Goal: Transaction & Acquisition: Purchase product/service

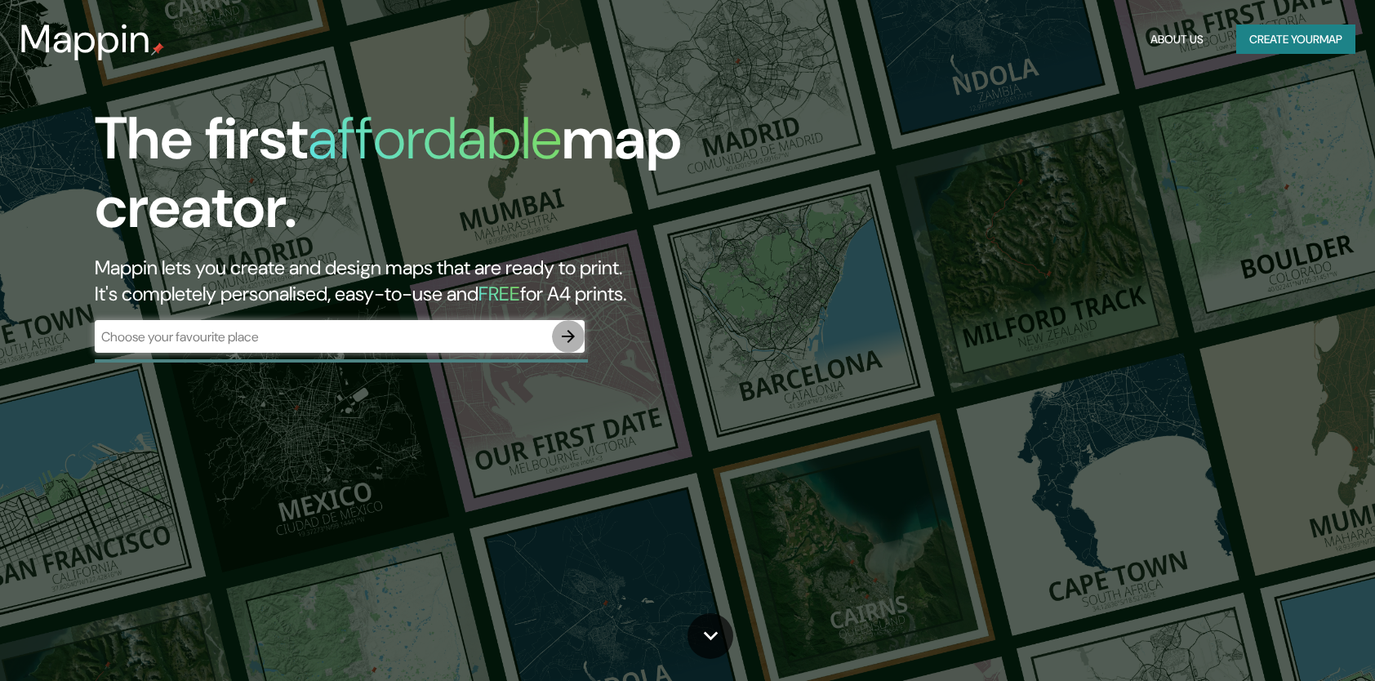
click at [566, 330] on icon "button" at bounding box center [569, 337] width 20 height 20
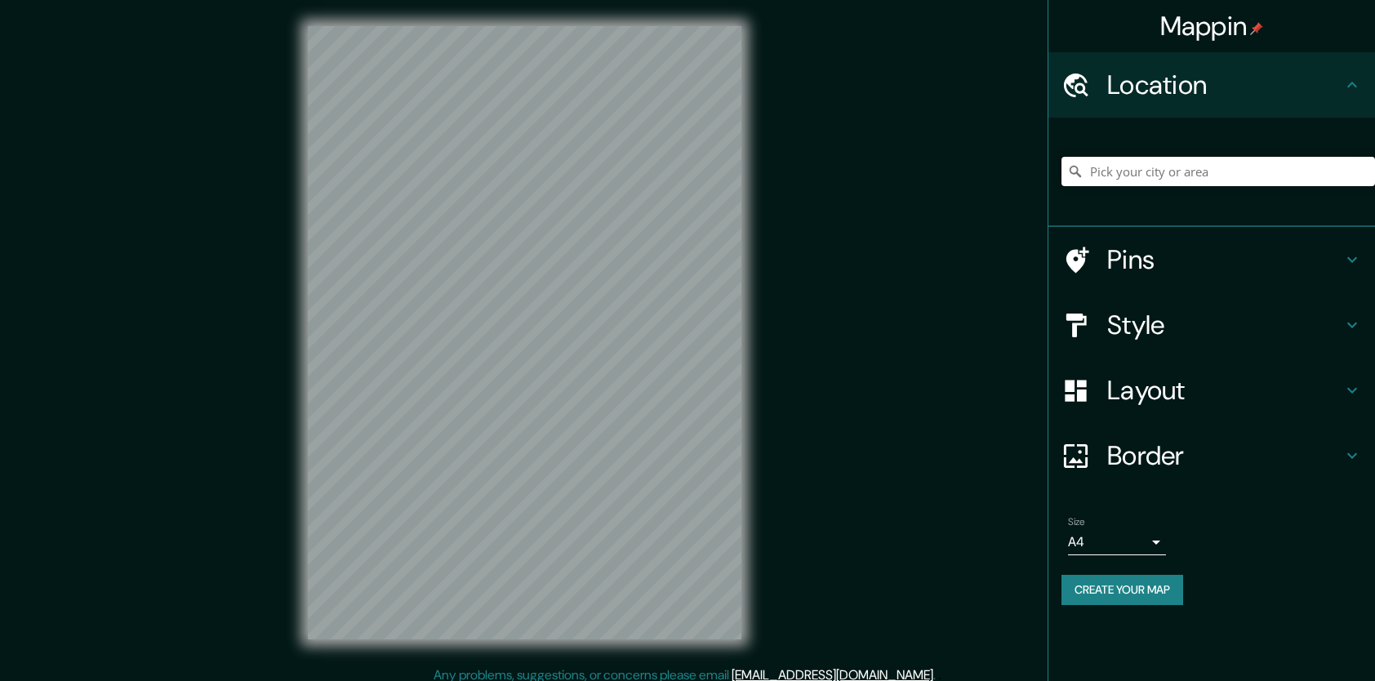
click at [1150, 173] on input "Pick your city or area" at bounding box center [1219, 171] width 314 height 29
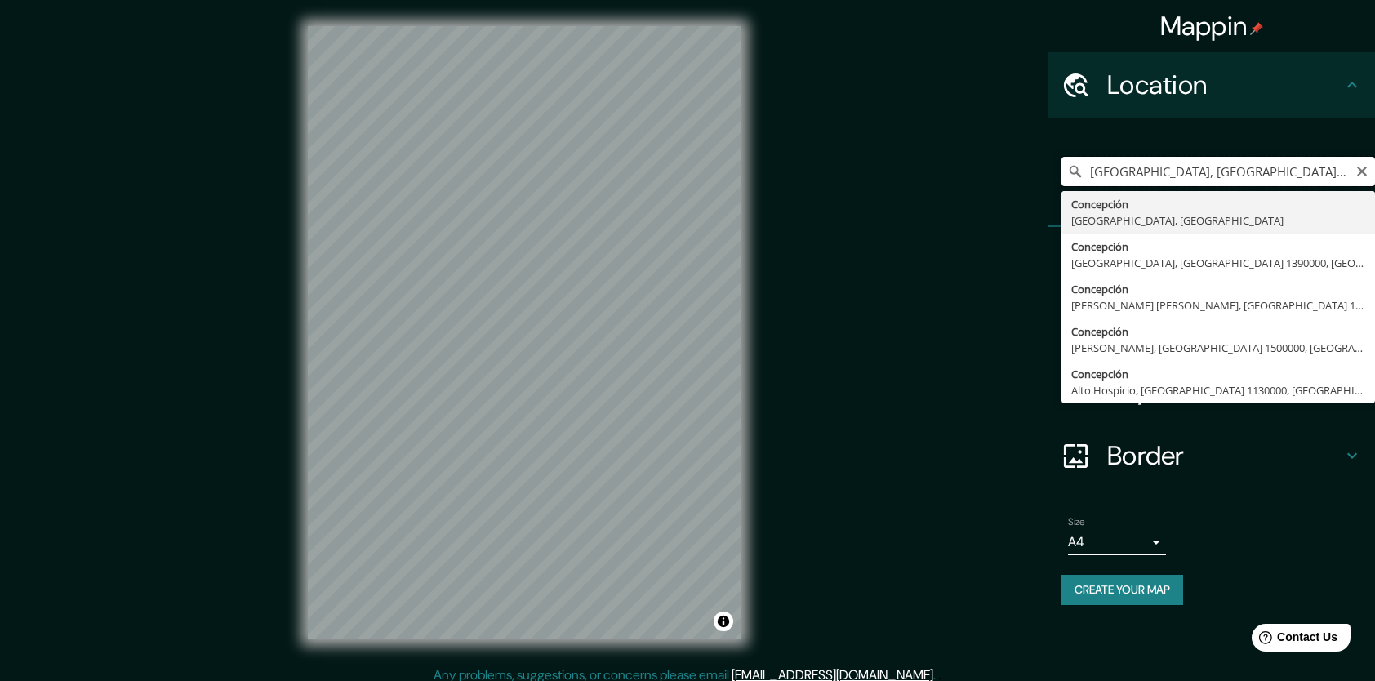
type input "[GEOGRAPHIC_DATA], [GEOGRAPHIC_DATA], [GEOGRAPHIC_DATA]"
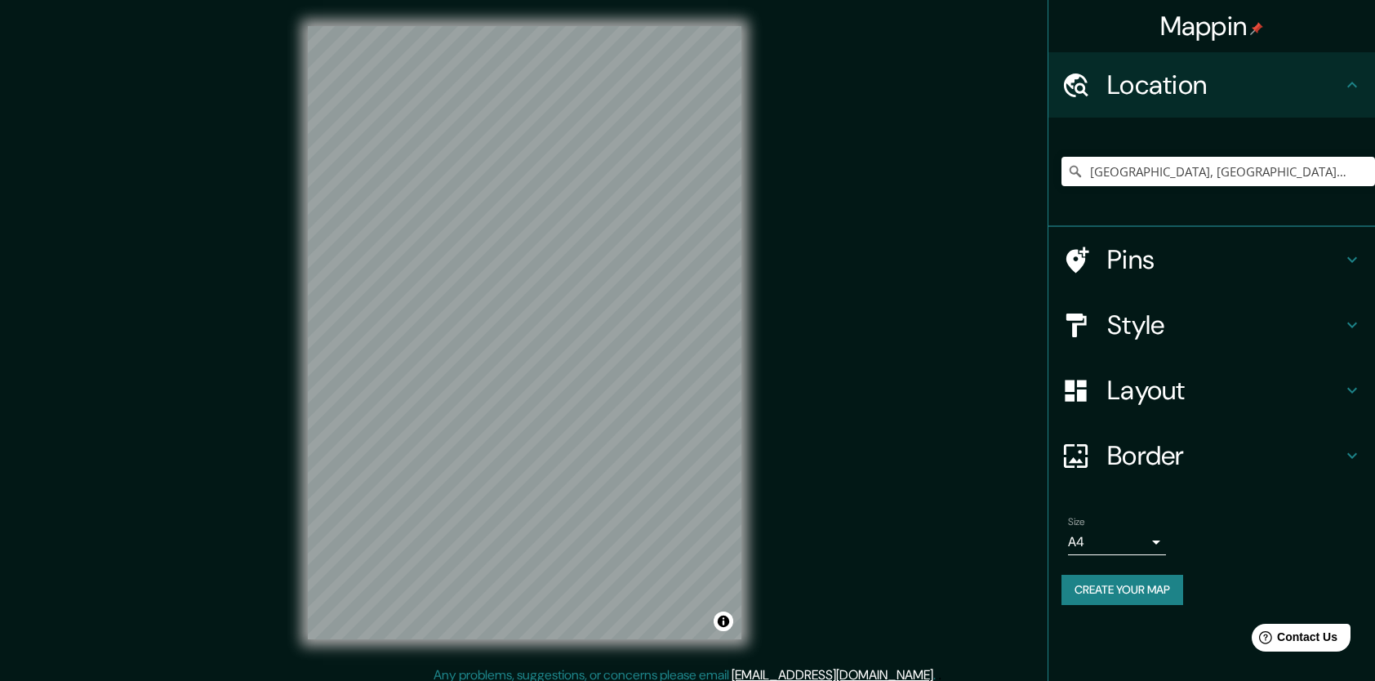
click at [1176, 327] on h4 "Style" at bounding box center [1224, 325] width 235 height 33
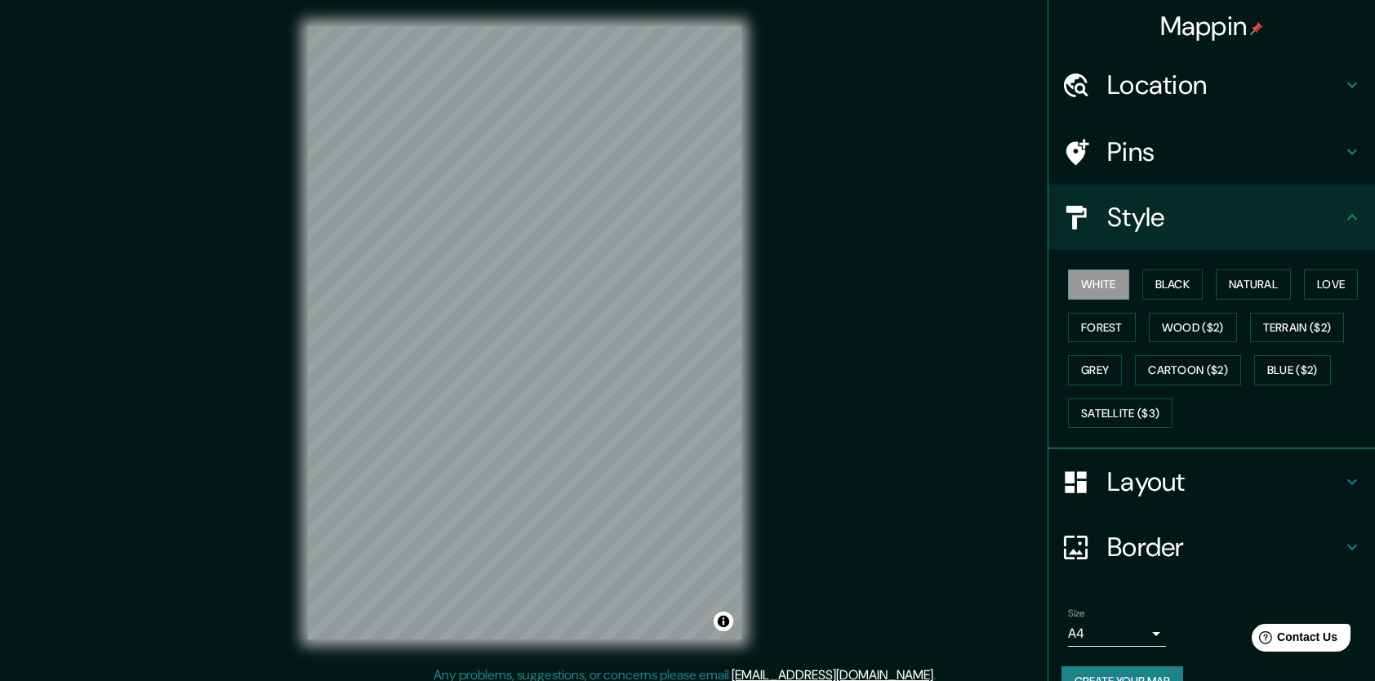
scroll to position [2, 0]
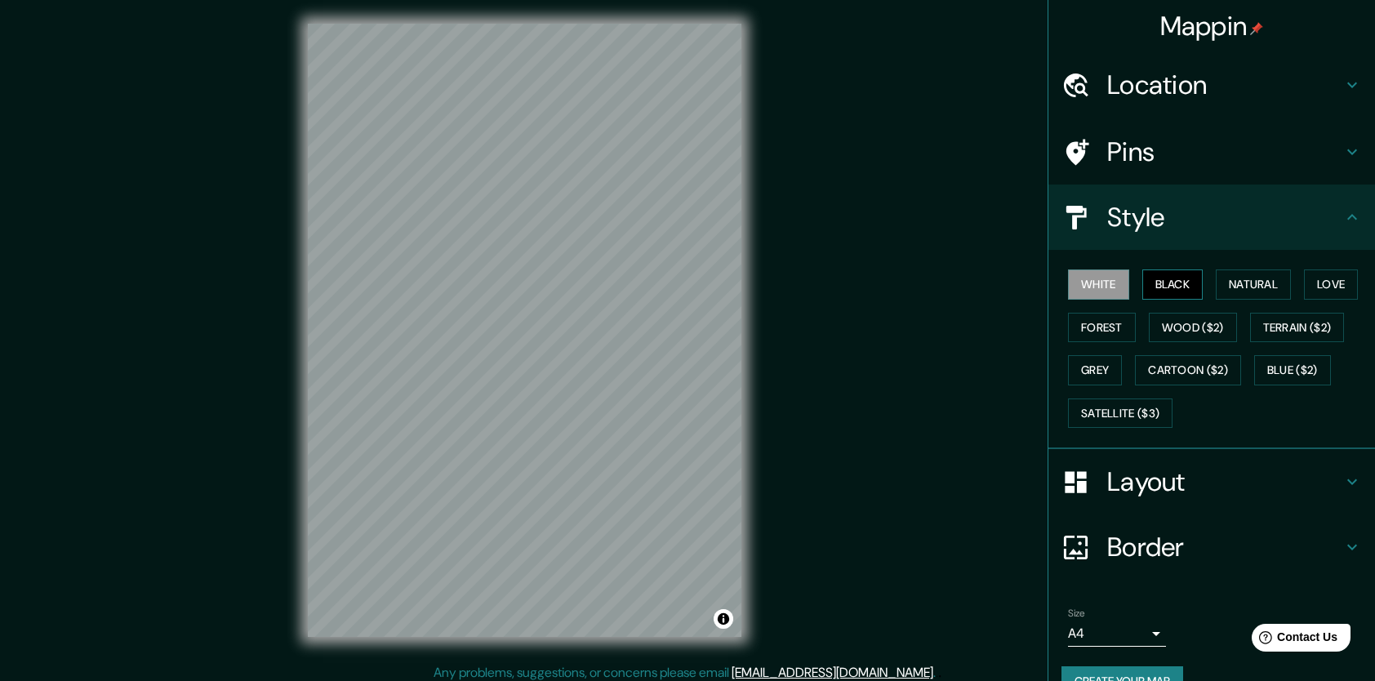
click at [1177, 275] on button "Black" at bounding box center [1173, 285] width 61 height 30
click at [1244, 288] on button "Natural" at bounding box center [1253, 285] width 75 height 30
click at [1326, 281] on button "Love" at bounding box center [1331, 285] width 54 height 30
click at [1081, 331] on button "Forest" at bounding box center [1102, 328] width 68 height 30
click at [1149, 330] on button "Wood ($2)" at bounding box center [1193, 328] width 88 height 30
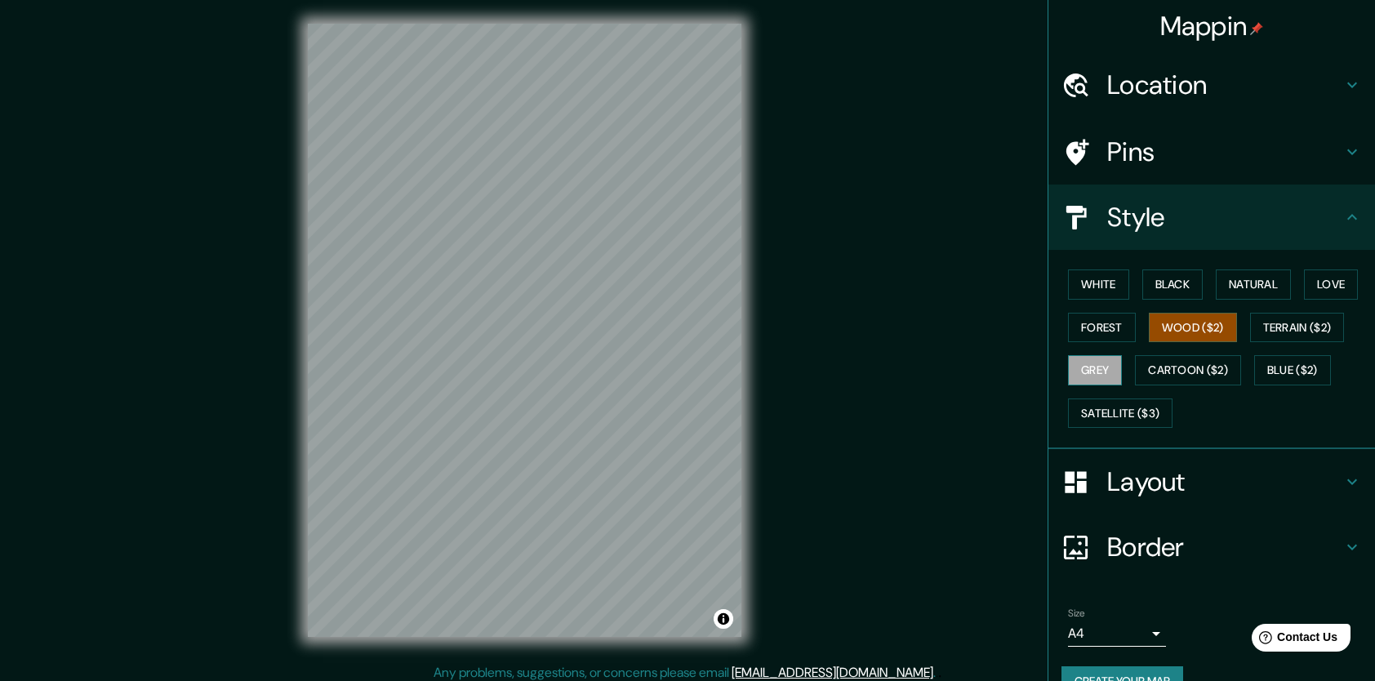
click at [1085, 361] on button "Grey" at bounding box center [1095, 370] width 54 height 30
click at [1153, 271] on button "Black" at bounding box center [1173, 285] width 61 height 30
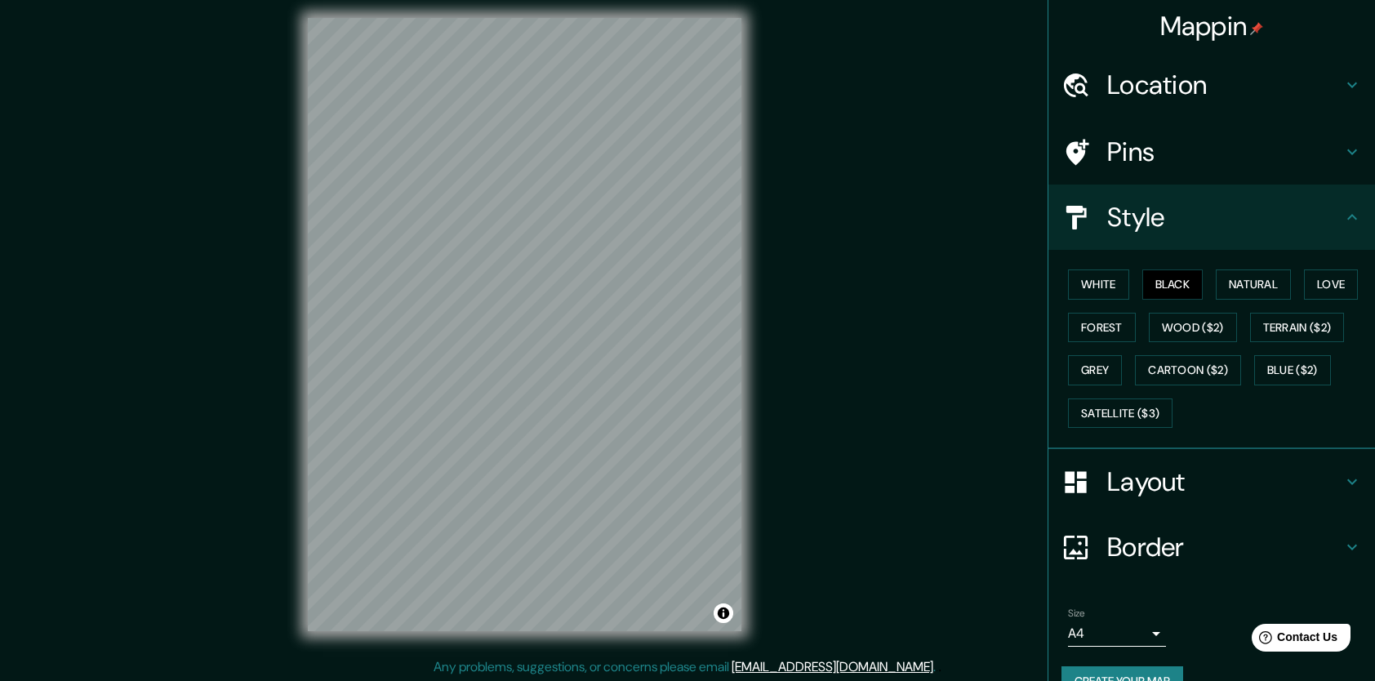
scroll to position [10, 0]
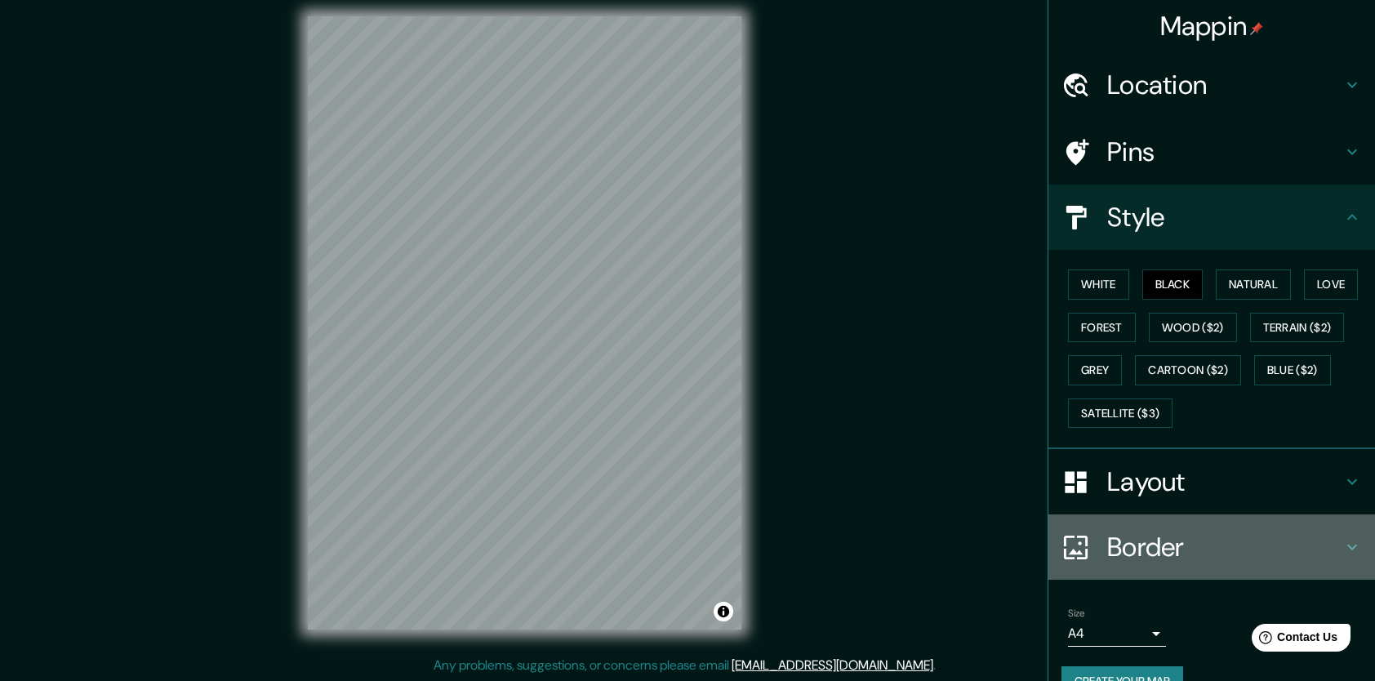
click at [1120, 532] on h4 "Border" at bounding box center [1224, 547] width 235 height 33
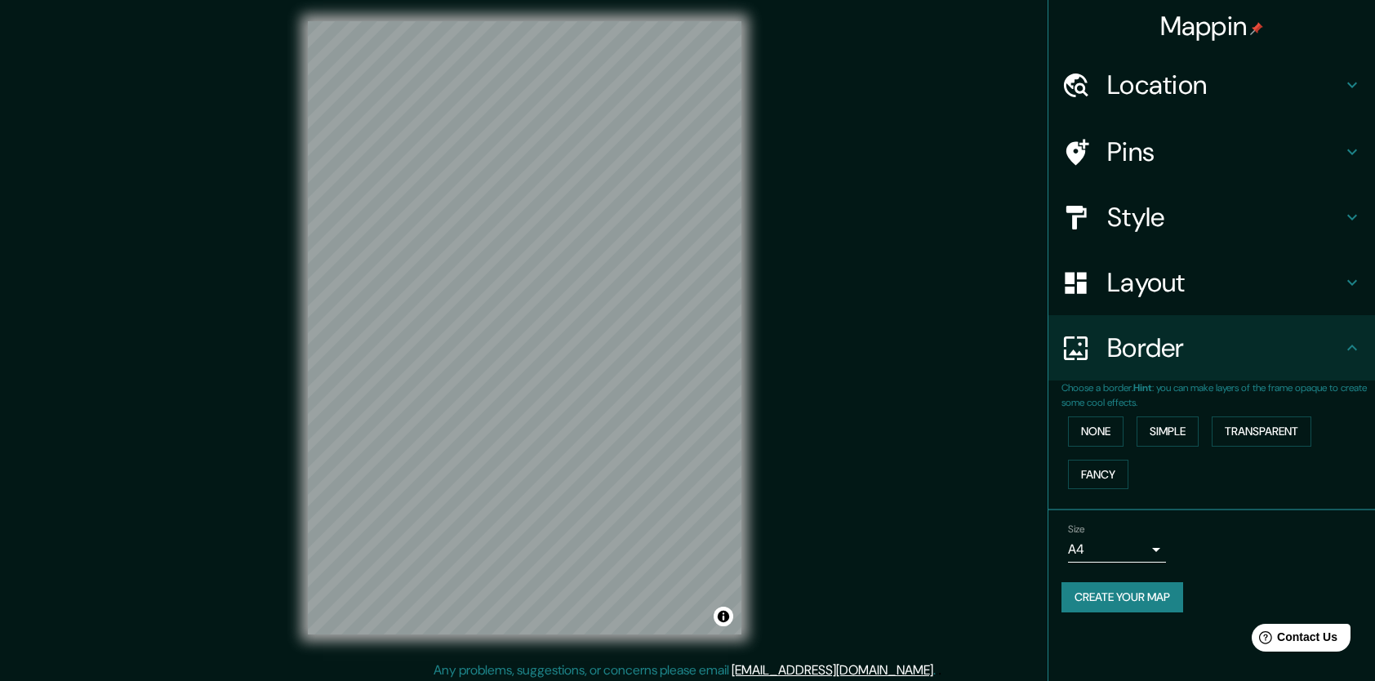
scroll to position [0, 0]
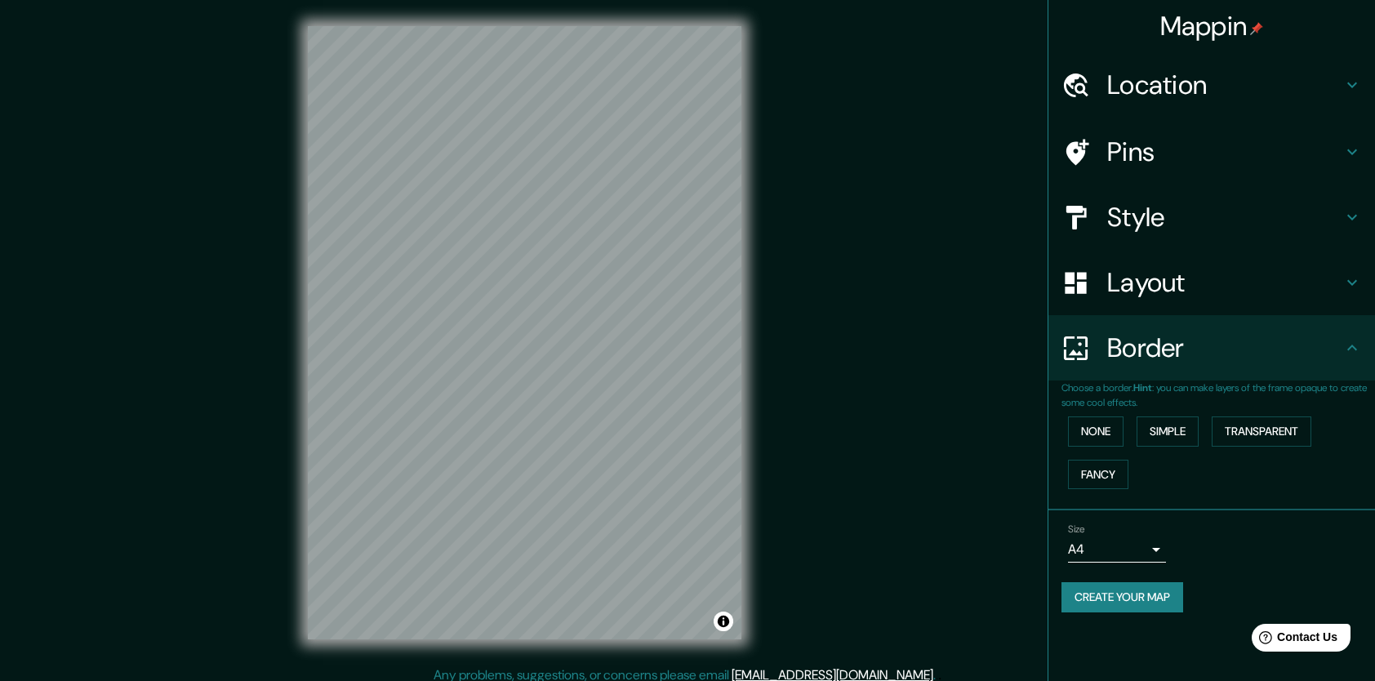
click at [1148, 546] on body "Mappin Location [GEOGRAPHIC_DATA], [GEOGRAPHIC_DATA], [GEOGRAPHIC_DATA] Pins St…" at bounding box center [687, 340] width 1375 height 681
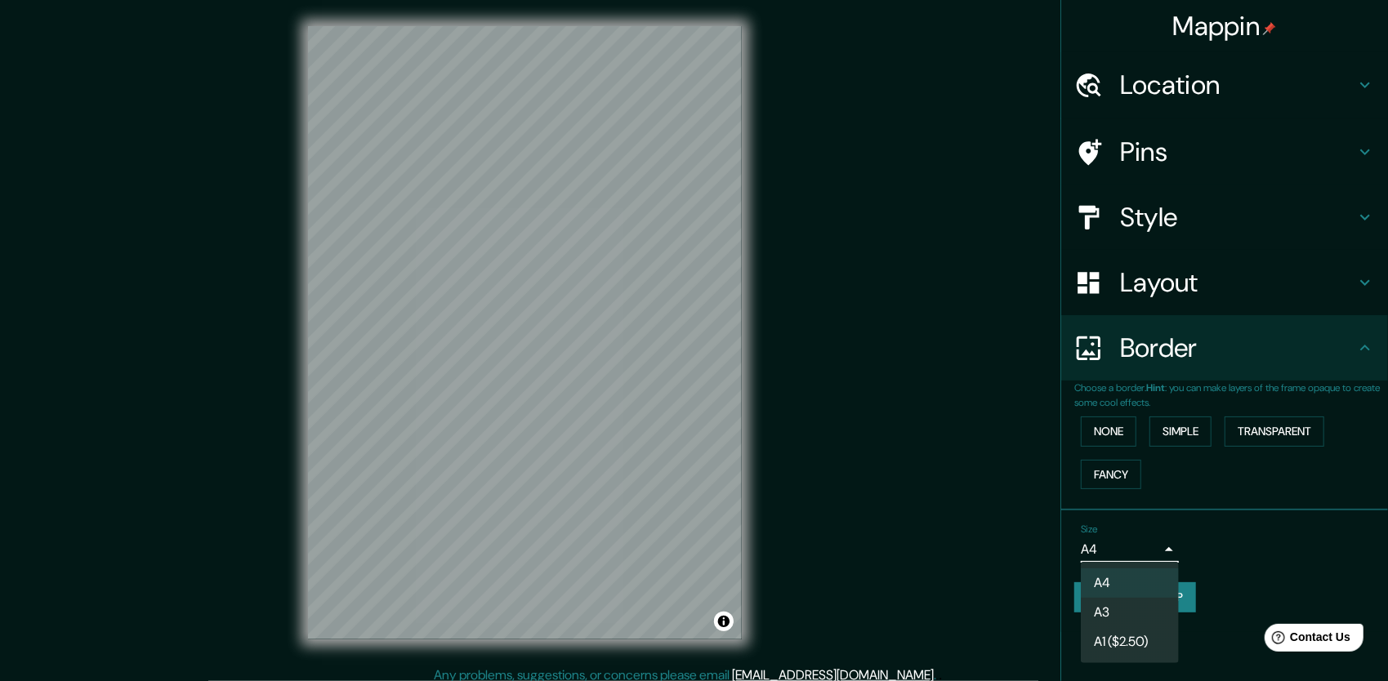
click at [1135, 604] on li "A3" at bounding box center [1129, 612] width 98 height 29
type input "a4"
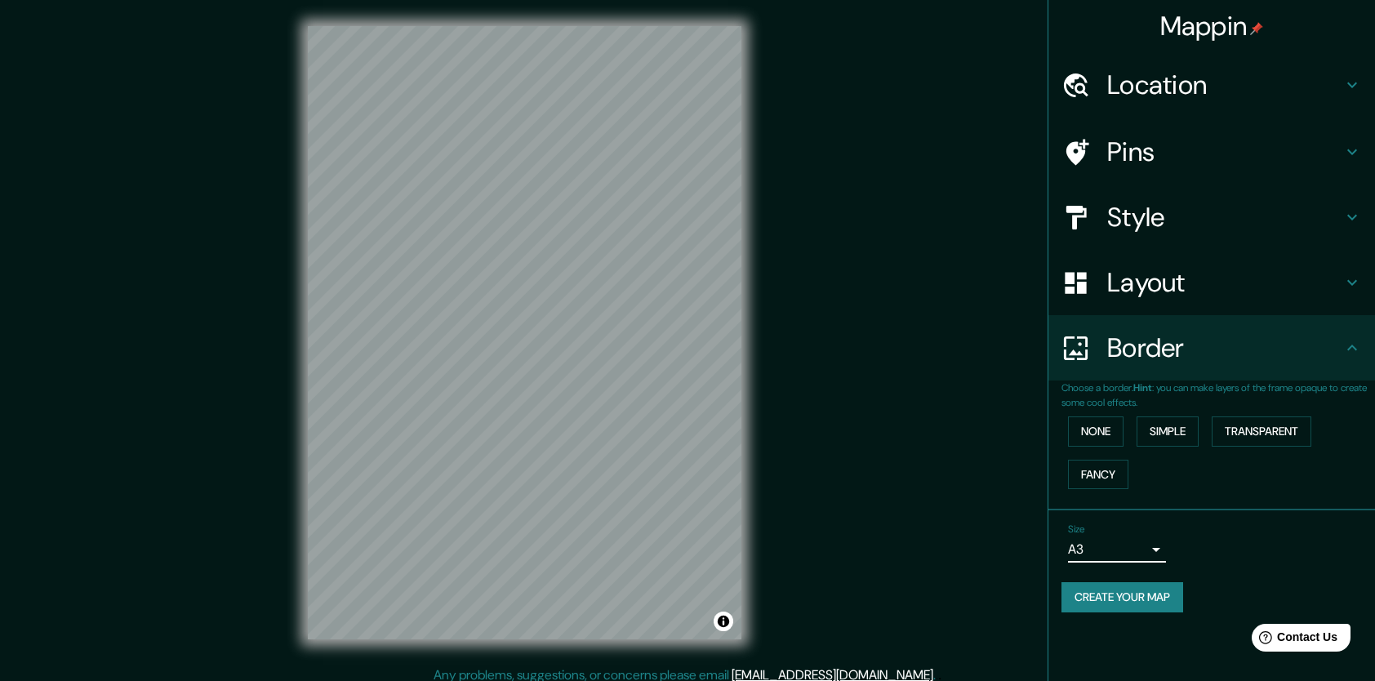
click at [1163, 286] on h4 "Layout" at bounding box center [1224, 282] width 235 height 33
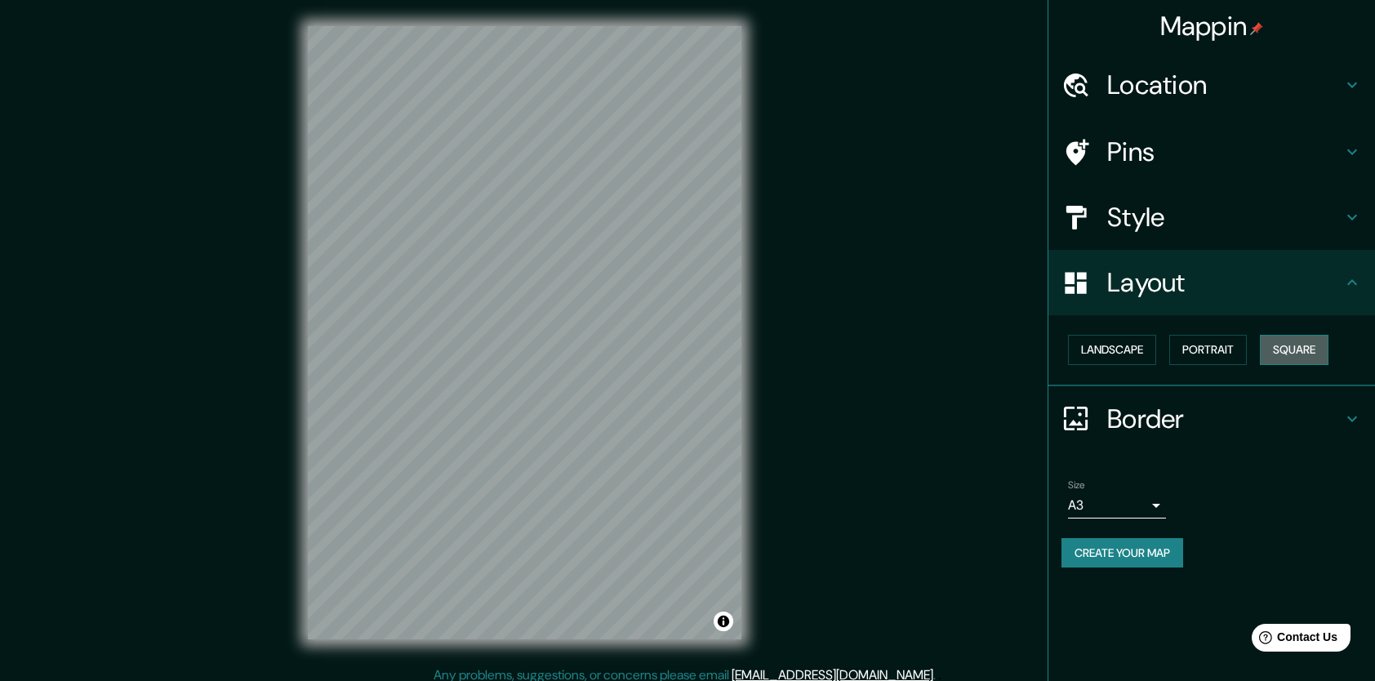
click at [1308, 346] on button "Square" at bounding box center [1294, 350] width 69 height 30
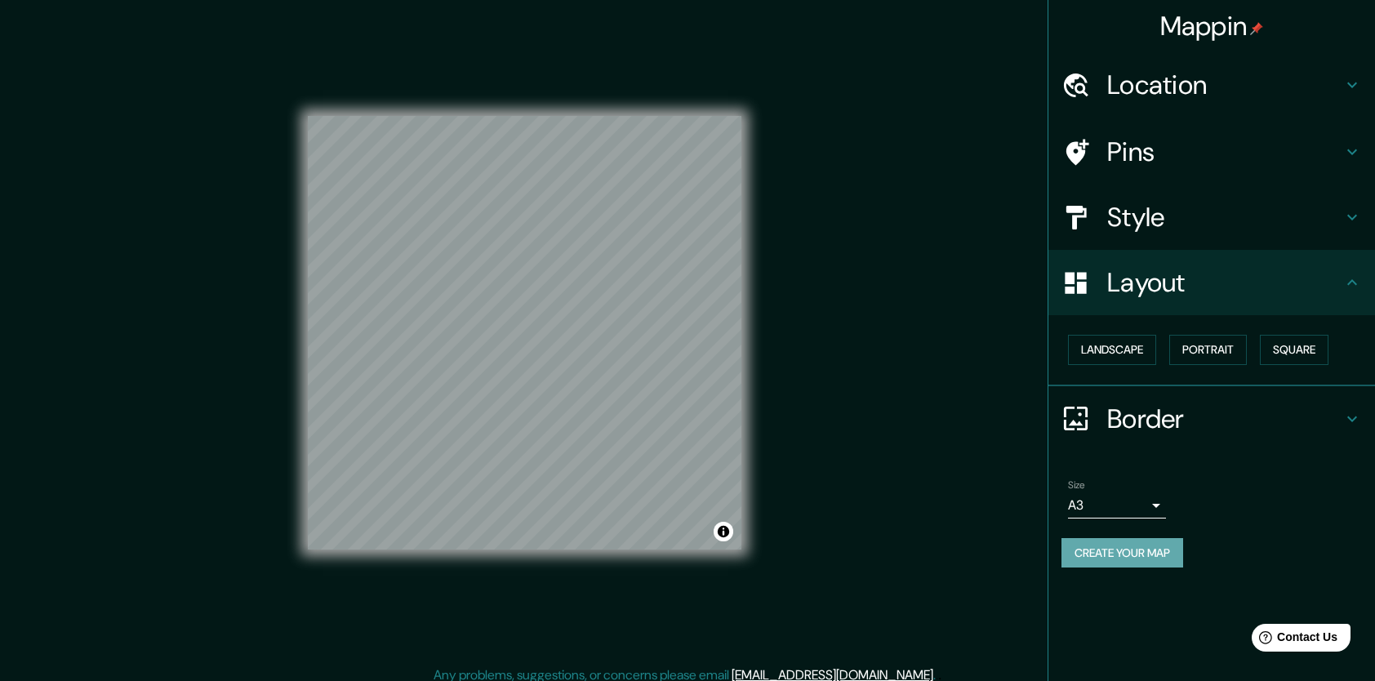
click at [1108, 555] on button "Create your map" at bounding box center [1123, 553] width 122 height 30
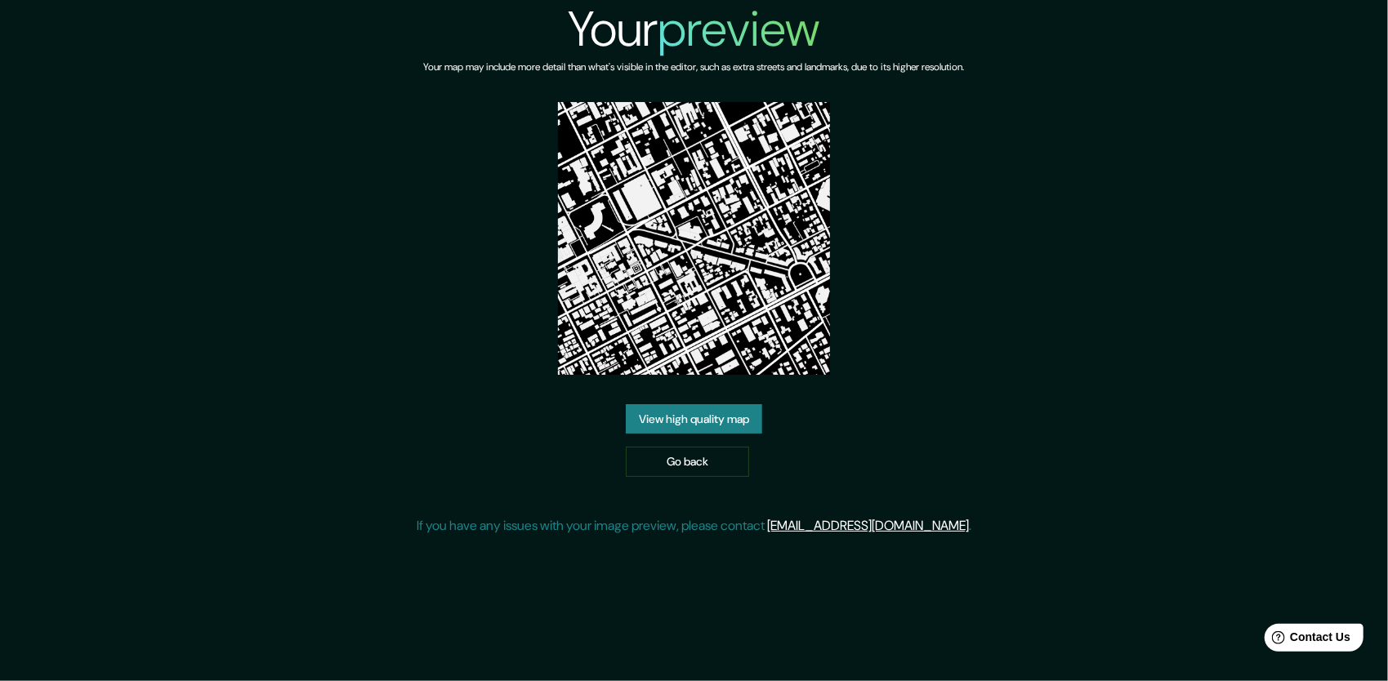
click at [668, 404] on link "View high quality map" at bounding box center [694, 419] width 136 height 30
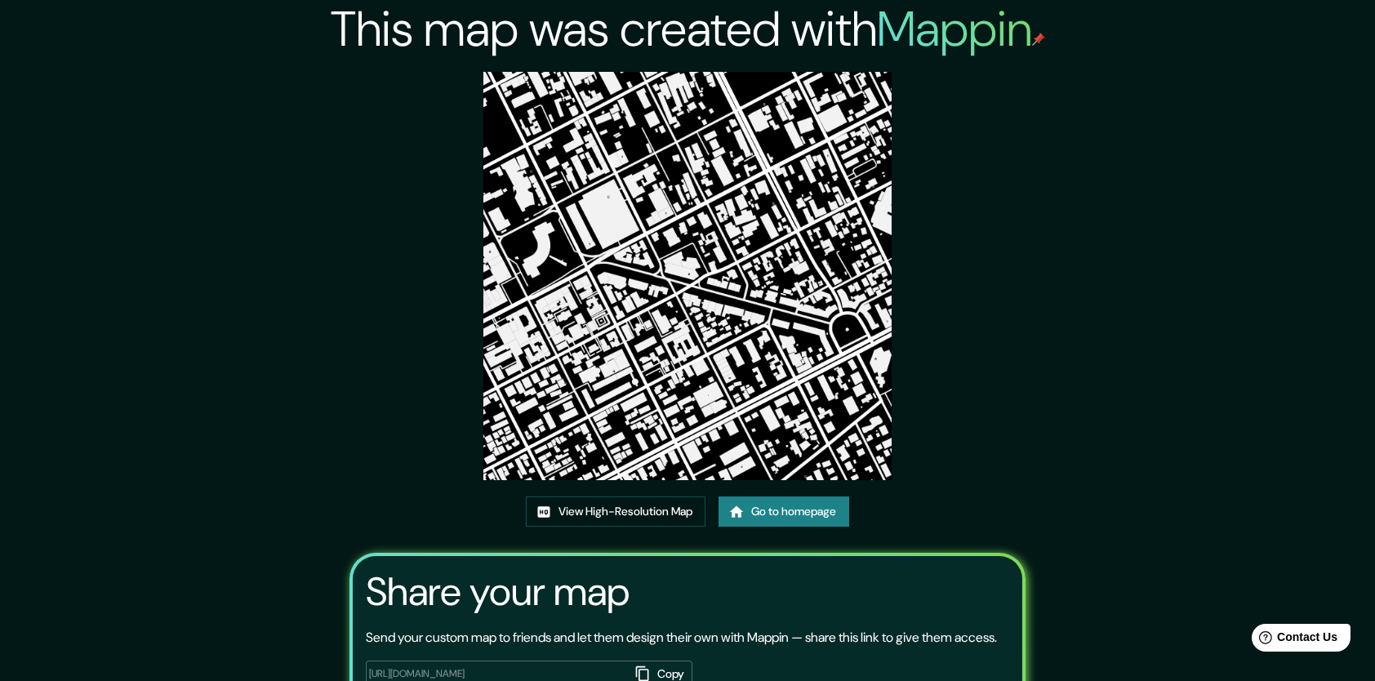
click at [1285, 147] on div "This map was created with Mappin View High-Resolution Map Go to homepage Share …" at bounding box center [687, 398] width 1375 height 797
